Goal: Obtain resource: Obtain resource

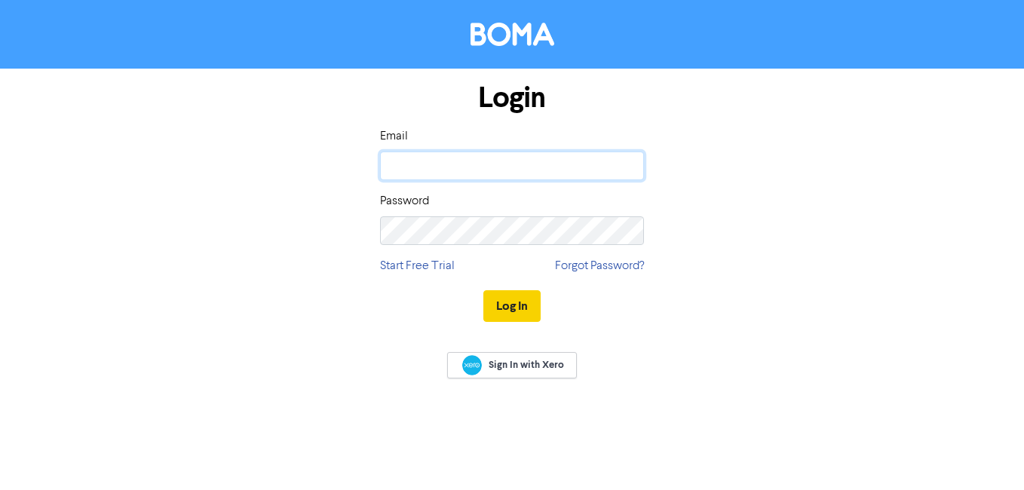
type input "e.page@mphaccountants.co.uk"
click at [531, 307] on button "Log In" at bounding box center [511, 306] width 57 height 32
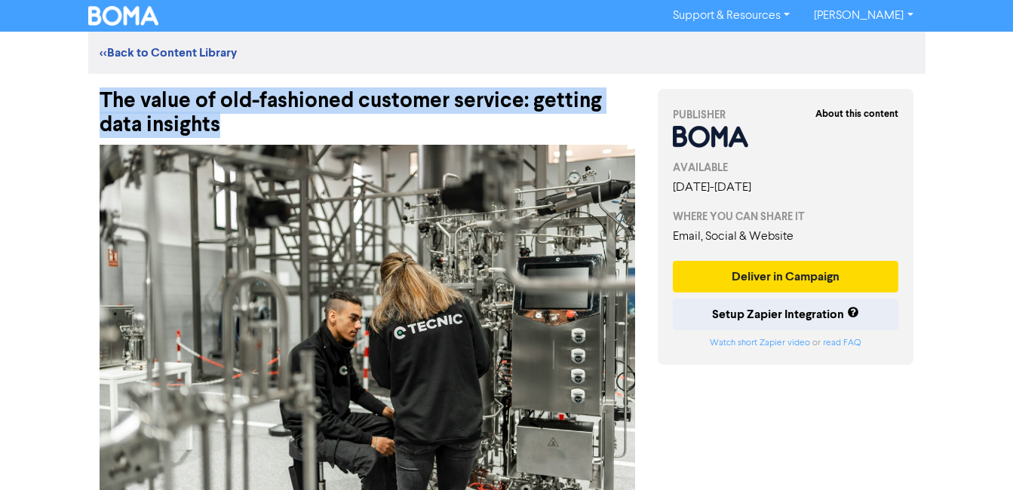
drag, startPoint x: 144, startPoint y: 118, endPoint x: 68, endPoint y: 103, distance: 77.5
click at [68, 103] on div "Support & Resources Video Tutorials FAQ & Guides Marketing Education Ellie Park…" at bounding box center [506, 245] width 1013 height 490
copy div "The value of old-fashioned customer service: getting data insights"
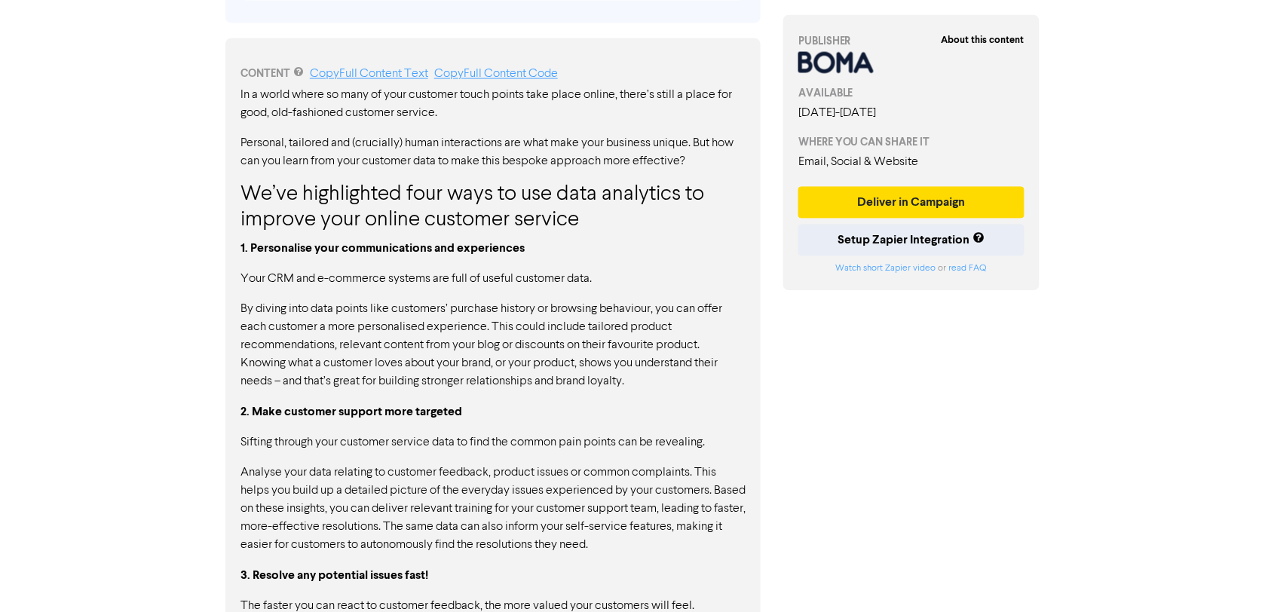
scroll to position [673, 0]
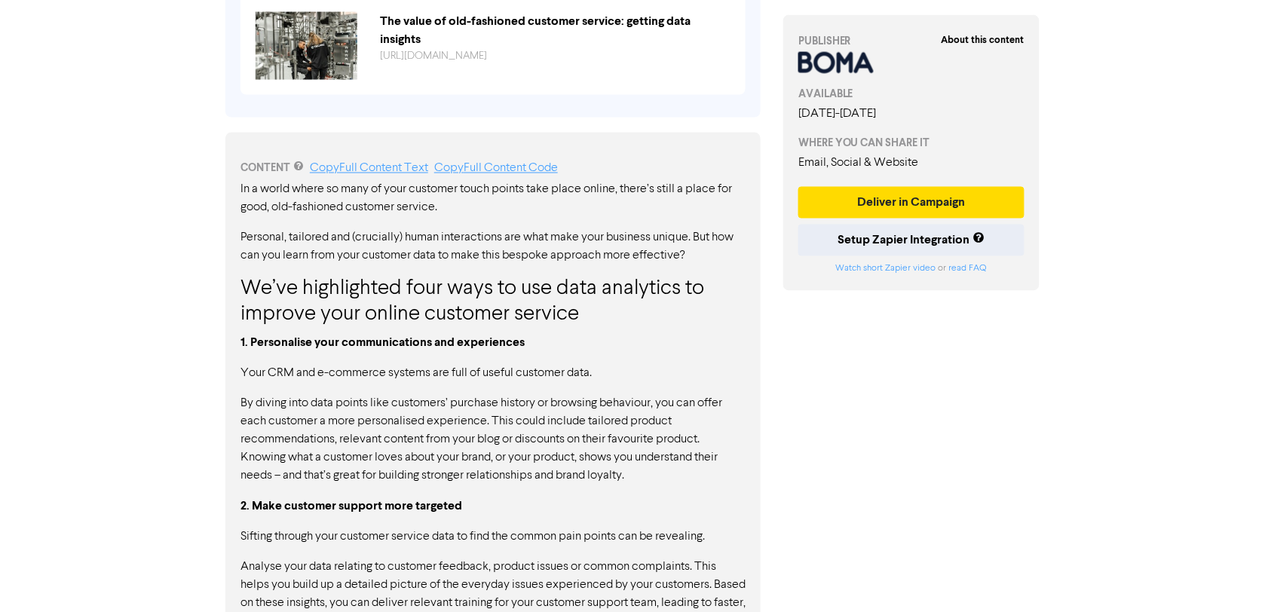
click at [385, 163] on link "Copy Full Content Text" at bounding box center [369, 169] width 118 height 12
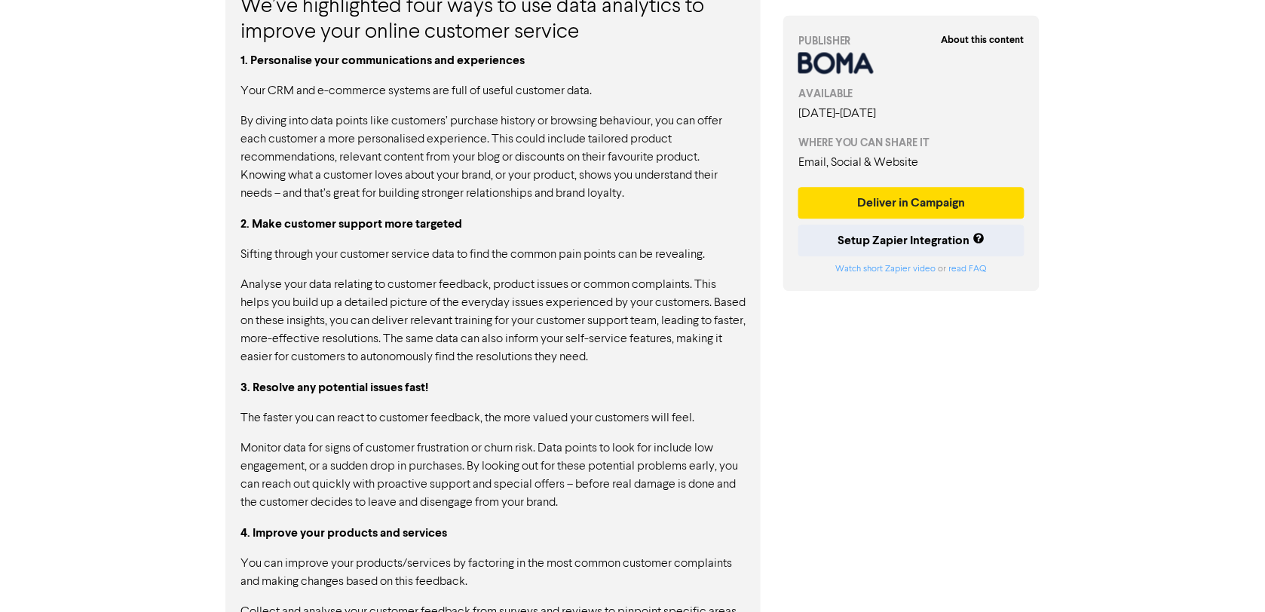
scroll to position [1145, 0]
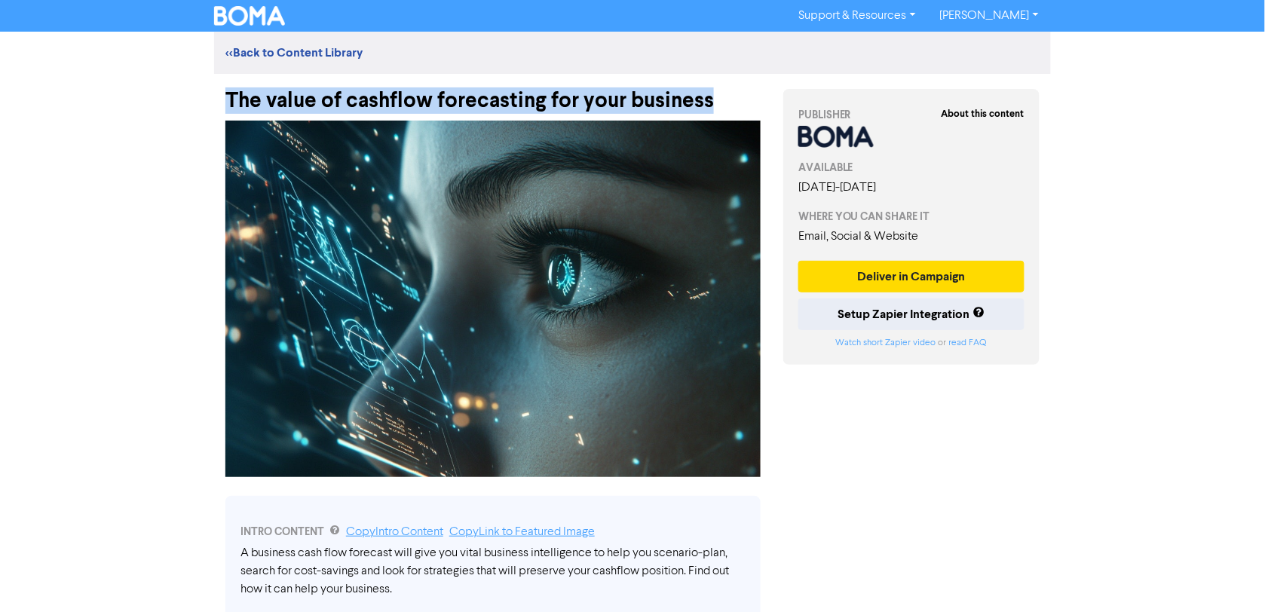
drag, startPoint x: 677, startPoint y: 97, endPoint x: 219, endPoint y: 98, distance: 458.5
click at [219, 98] on div "The value of cashflow forecasting for your business" at bounding box center [493, 93] width 558 height 39
copy div "The value of cashflow forecasting for your business"
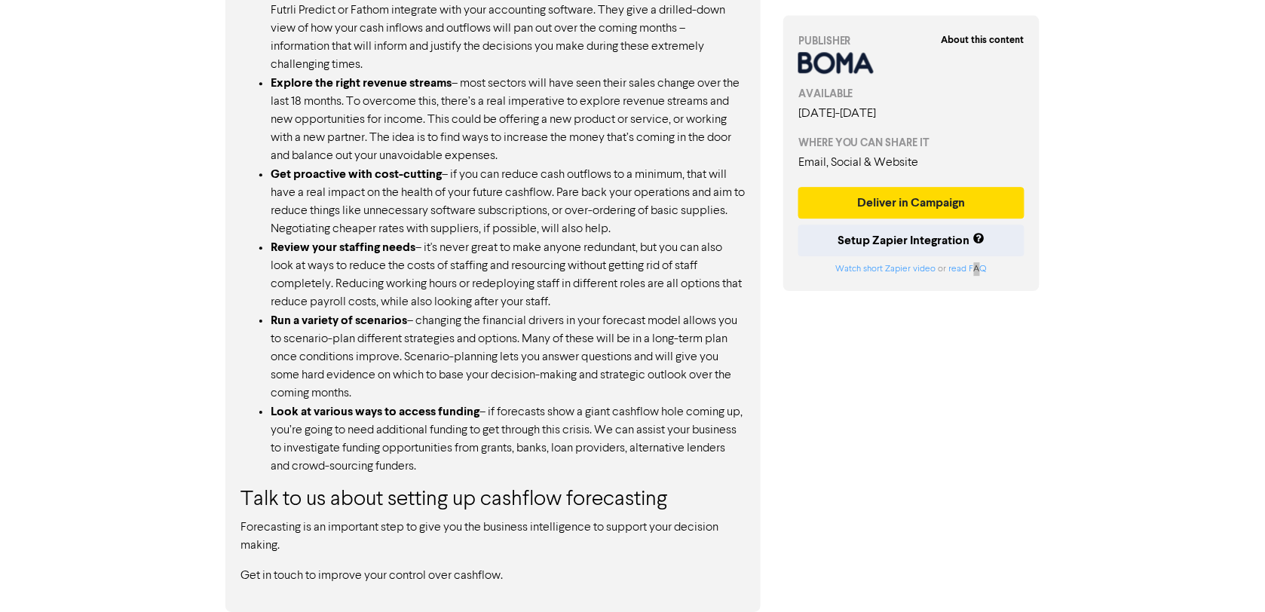
scroll to position [725, 0]
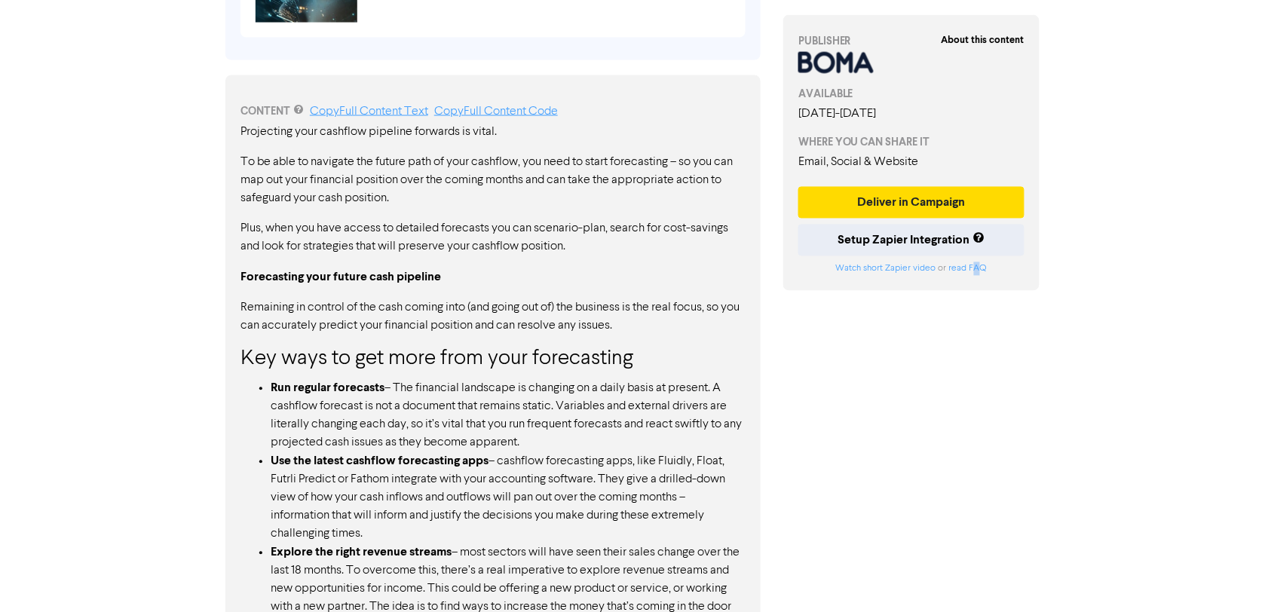
click at [518, 345] on div "Projecting your cashflow pipeline forwards is vital. To be able to navigate the…" at bounding box center [493, 589] width 505 height 931
click at [388, 112] on link "Copy Full Content Text" at bounding box center [369, 112] width 118 height 12
click at [747, 435] on div "CONTENT Copy Full Content Text Copy Full Content Code Projecting your cashflow …" at bounding box center [492, 578] width 535 height 1007
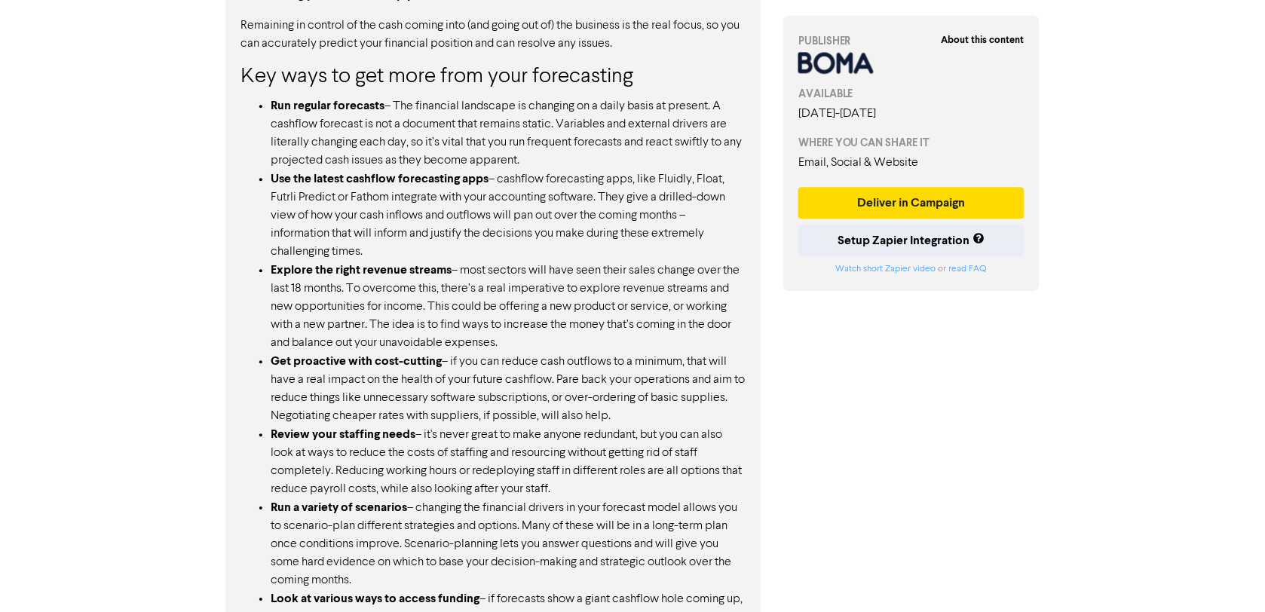
scroll to position [1196, 0]
